Goal: Complete application form

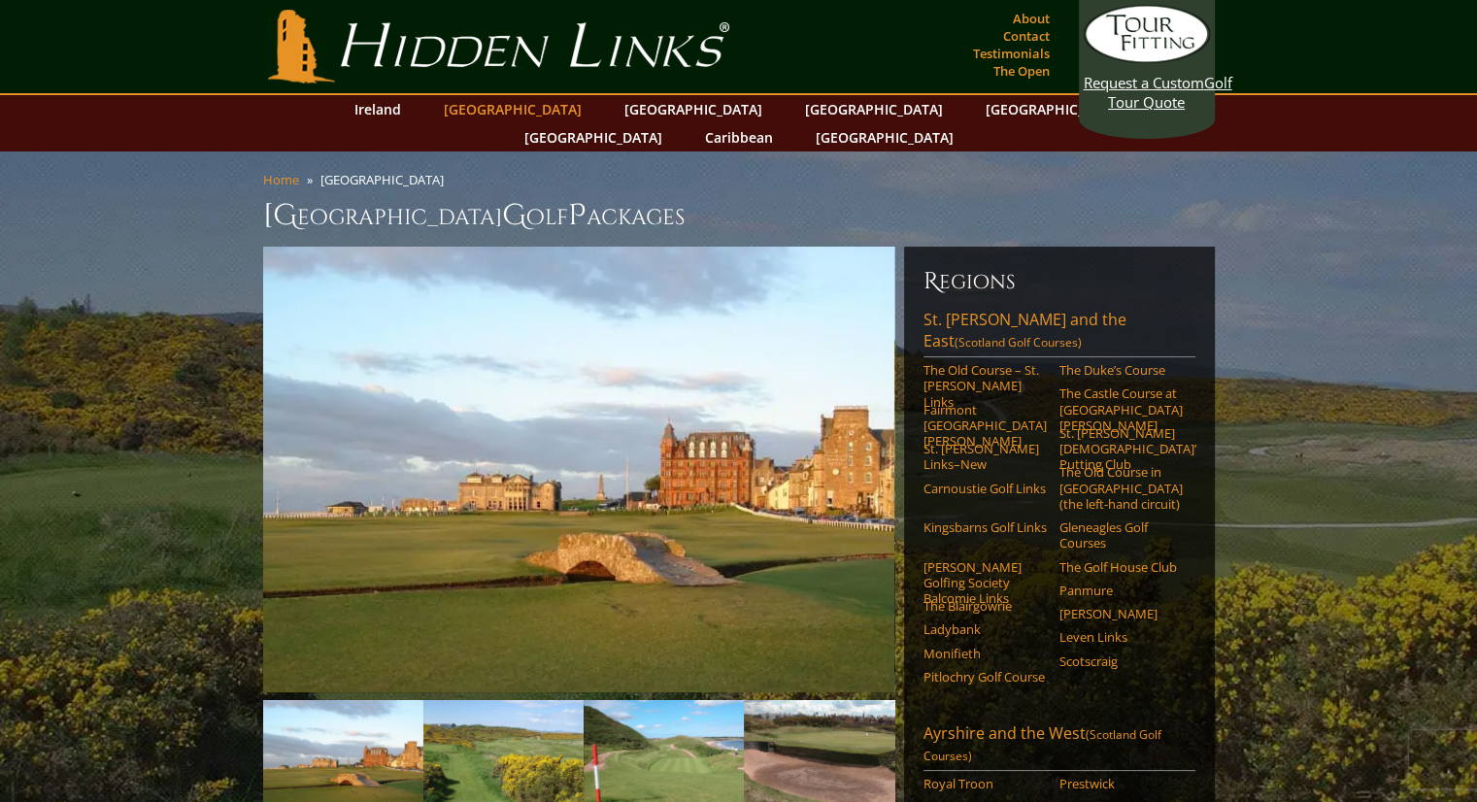
click at [532, 110] on link "[GEOGRAPHIC_DATA]" at bounding box center [512, 109] width 157 height 28
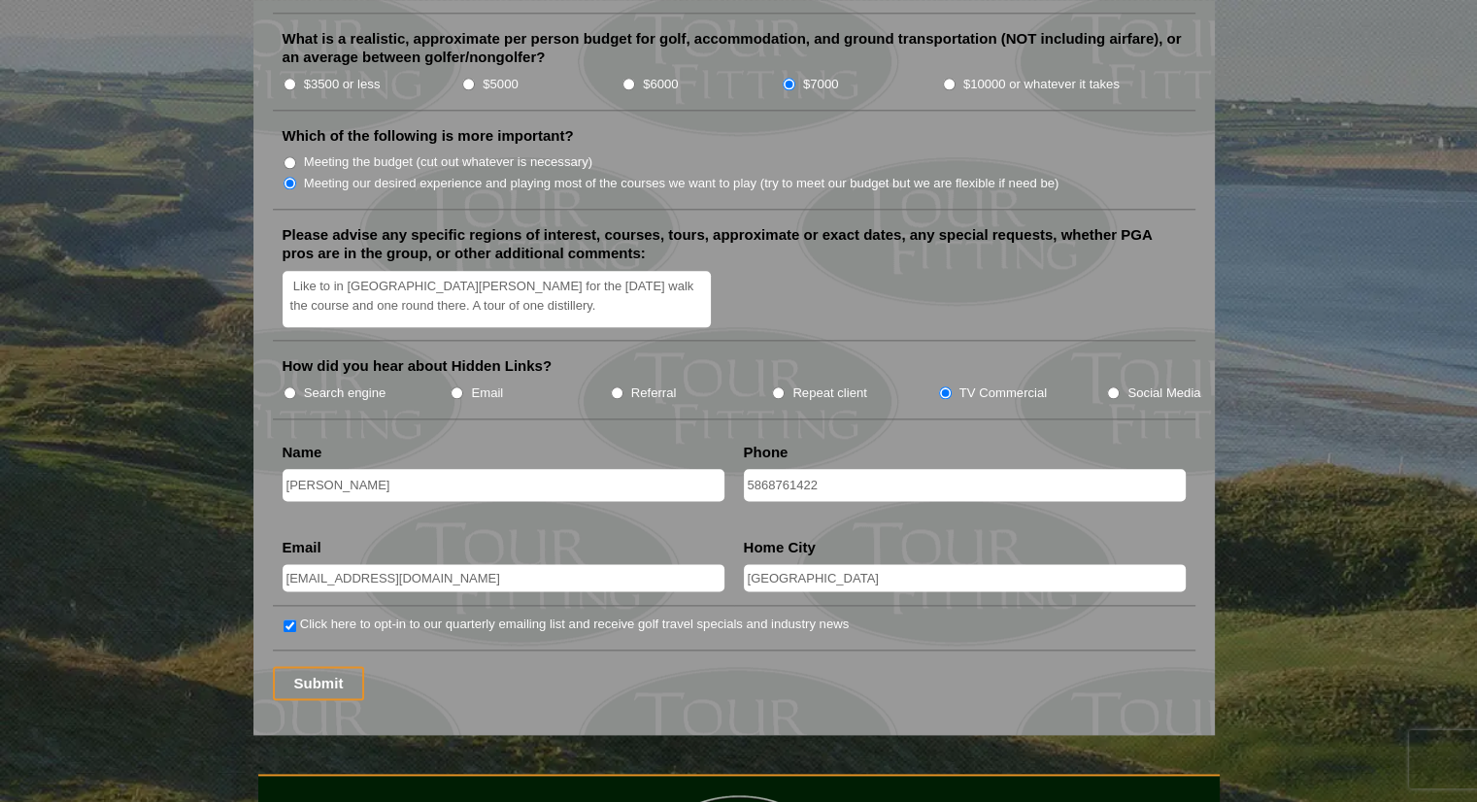
scroll to position [2330, 0]
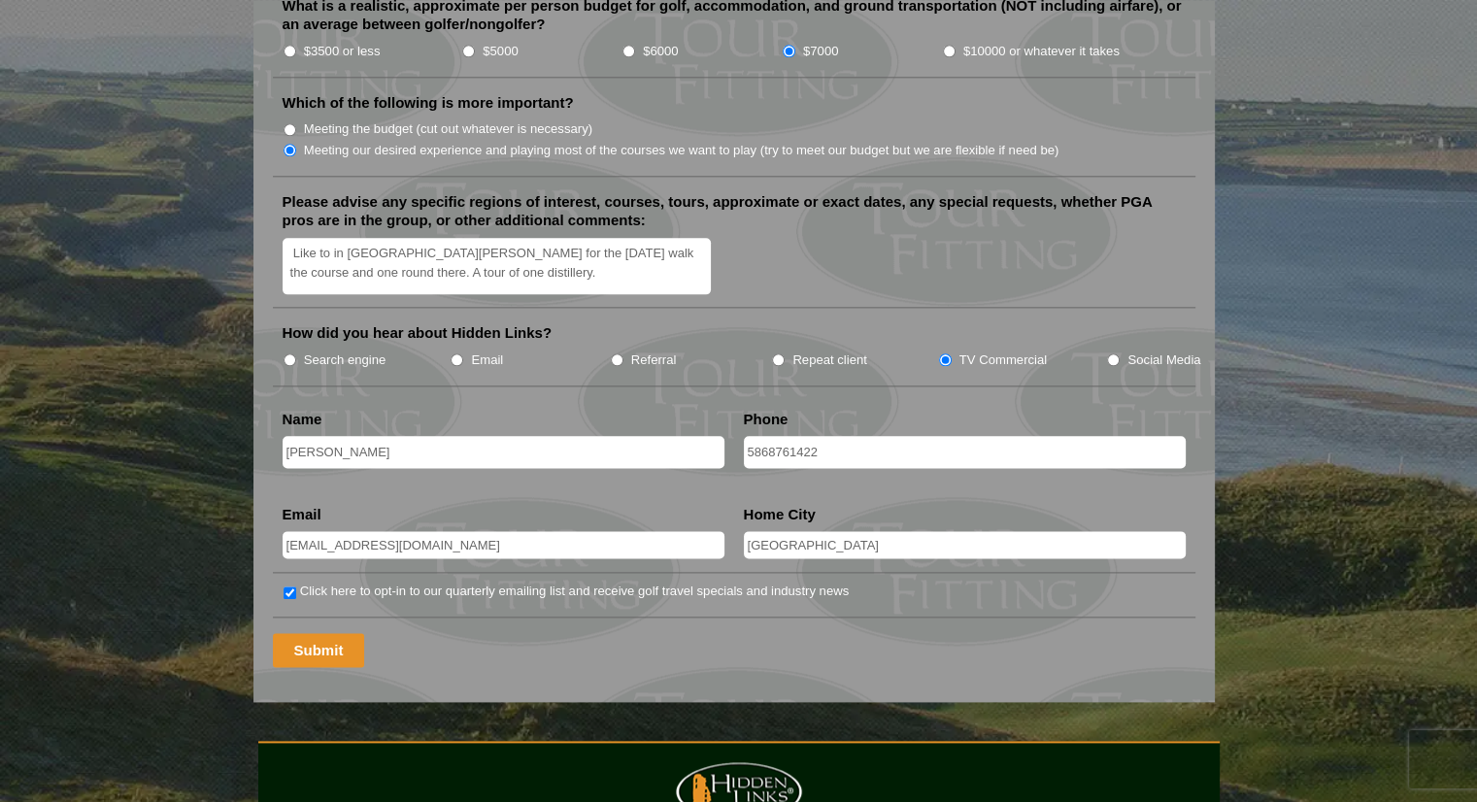
click at [326, 633] on input "Submit" at bounding box center [319, 650] width 92 height 34
